Goal: Task Accomplishment & Management: Manage account settings

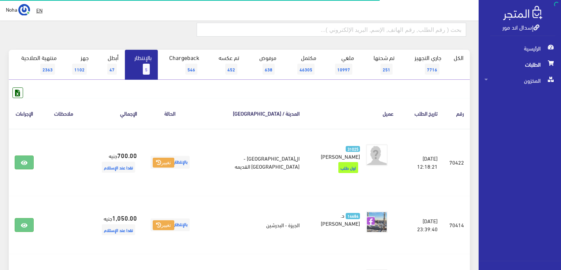
scroll to position [73, 0]
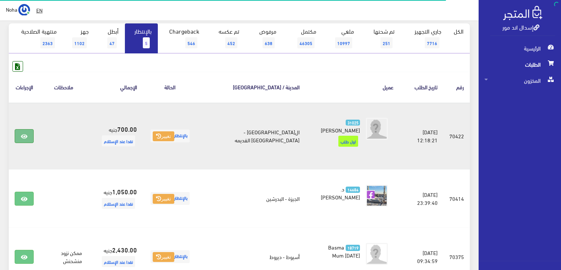
click at [26, 134] on icon at bounding box center [24, 137] width 7 height 6
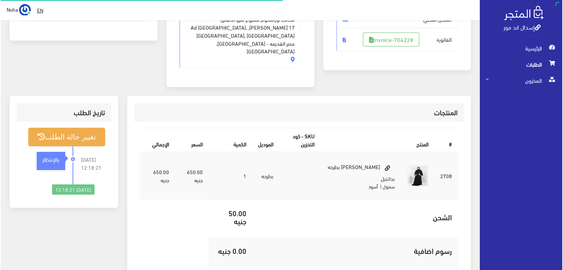
scroll to position [147, 0]
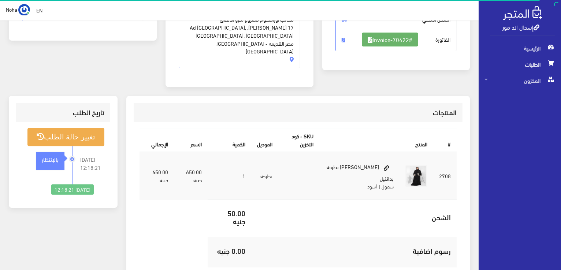
click at [394, 39] on link "#Invoice-70422" at bounding box center [390, 40] width 56 height 14
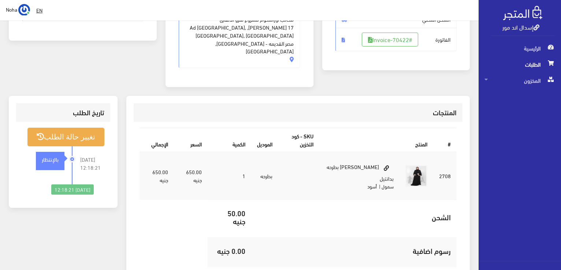
click at [84, 147] on li "2025-09-04 12:18:21 بالإنتظار" at bounding box center [63, 166] width 82 height 38
click at [83, 132] on button "تغيير حالة الطلب" at bounding box center [65, 137] width 77 height 19
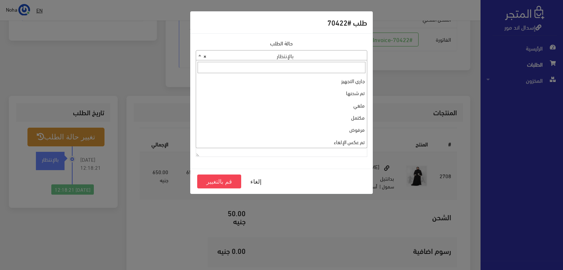
click at [276, 56] on span "× بالإنتظار" at bounding box center [281, 56] width 171 height 10
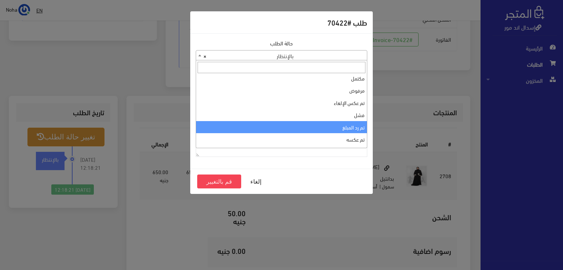
scroll to position [0, 0]
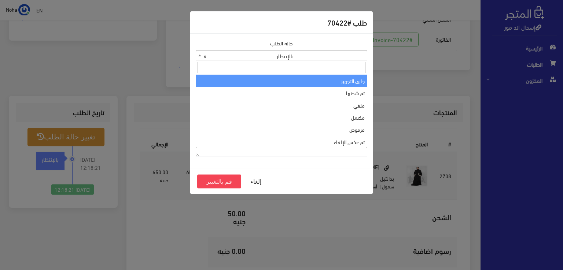
select select "1"
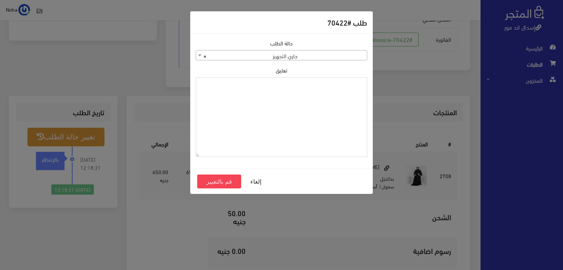
paste textarea "1118135"
type textarea "1118135"
click at [219, 182] on button "قم بالتغيير" at bounding box center [219, 182] width 44 height 14
